Goal: Find specific page/section: Find specific page/section

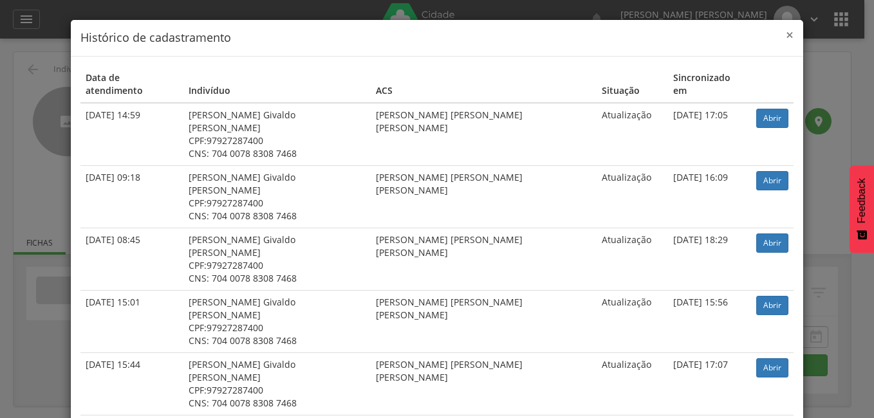
click at [786, 33] on span "×" at bounding box center [790, 35] width 8 height 18
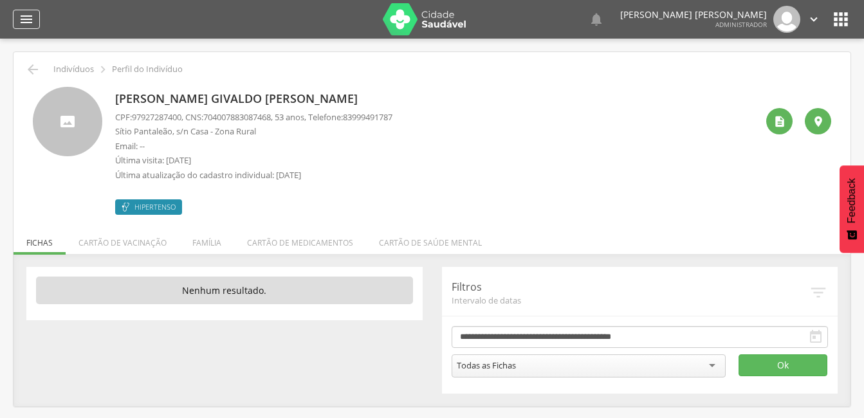
click at [23, 15] on icon "" at bounding box center [26, 19] width 15 height 15
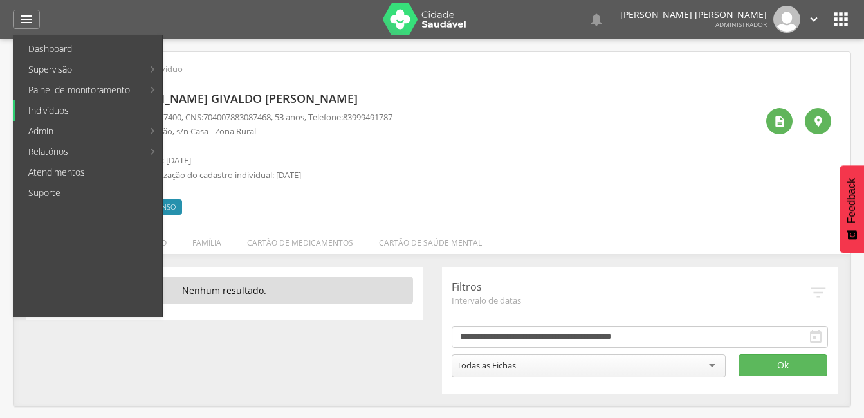
click at [79, 104] on link "Indivíduos" at bounding box center [88, 110] width 147 height 21
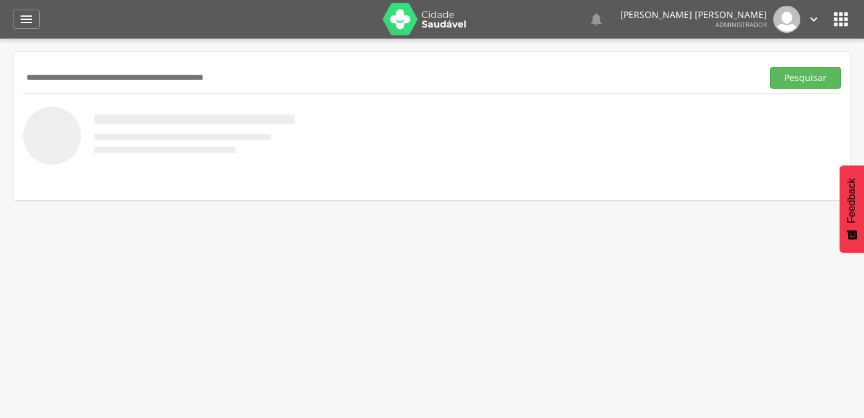
click at [66, 79] on input "text" at bounding box center [390, 78] width 734 height 22
type input "**********"
click at [813, 75] on button "Pesquisar" at bounding box center [805, 78] width 71 height 22
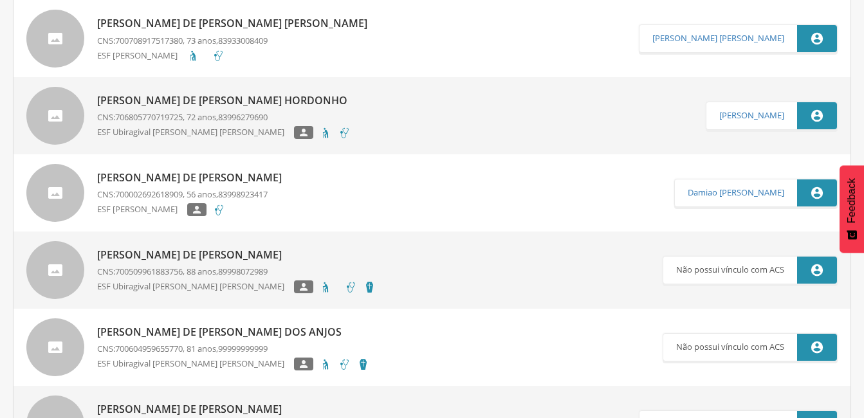
scroll to position [1802, 0]
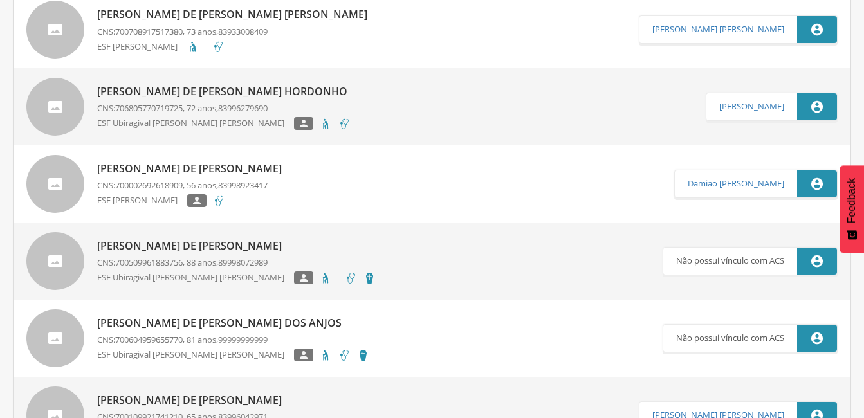
click at [65, 189] on div at bounding box center [55, 184] width 58 height 58
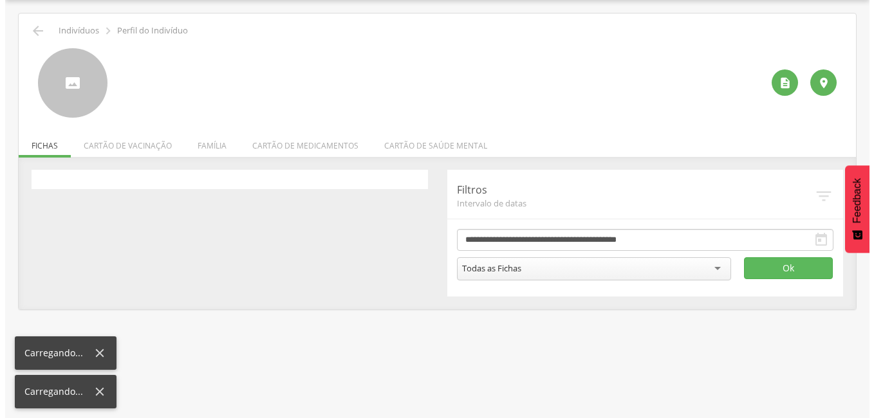
scroll to position [39, 0]
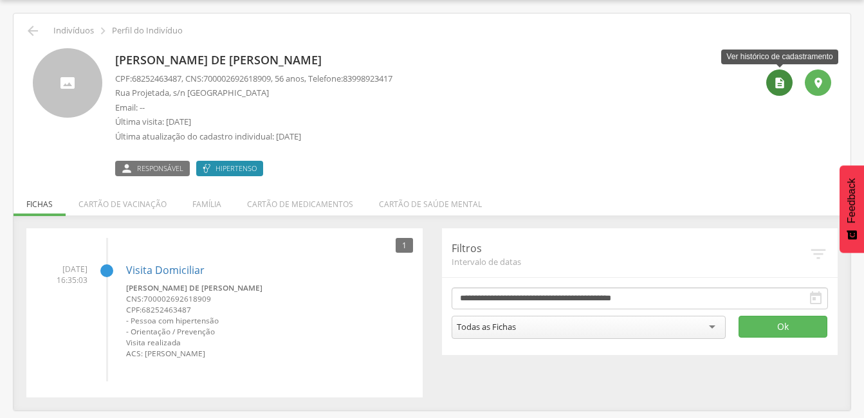
click at [784, 80] on icon "" at bounding box center [780, 83] width 13 height 13
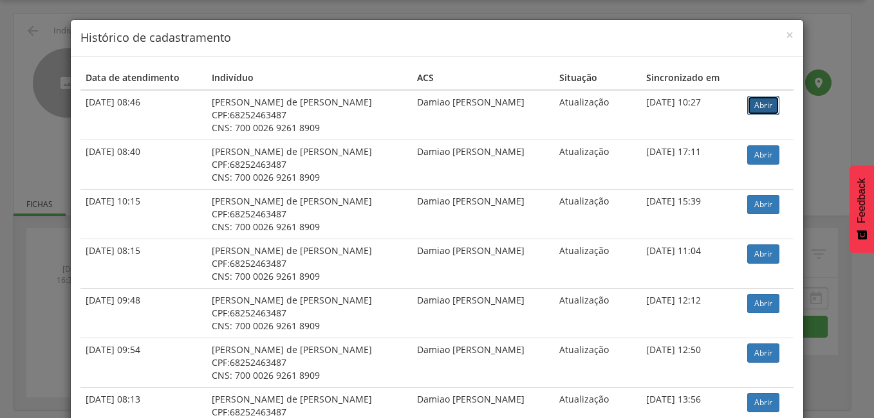
click at [749, 107] on link "Abrir" at bounding box center [763, 105] width 32 height 19
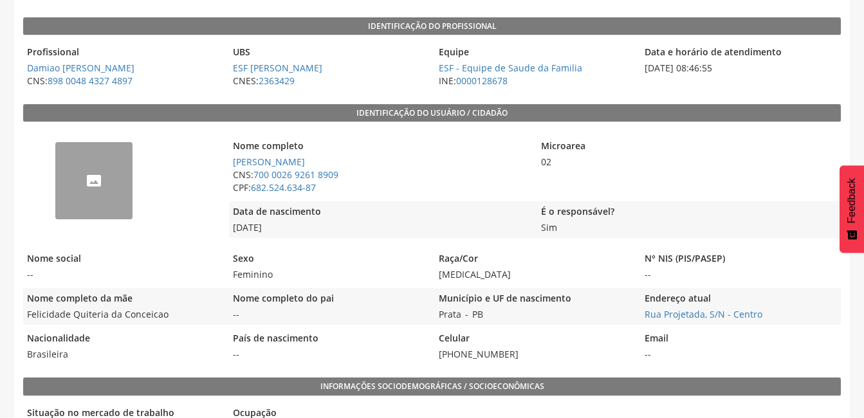
scroll to position [193, 0]
